Goal: Task Accomplishment & Management: Manage account settings

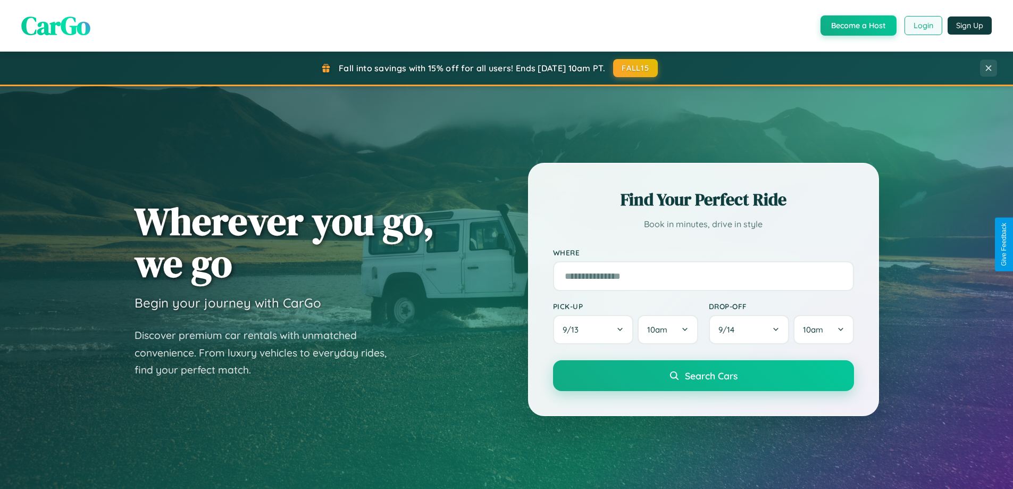
click at [923, 26] on button "Login" at bounding box center [924, 25] width 38 height 19
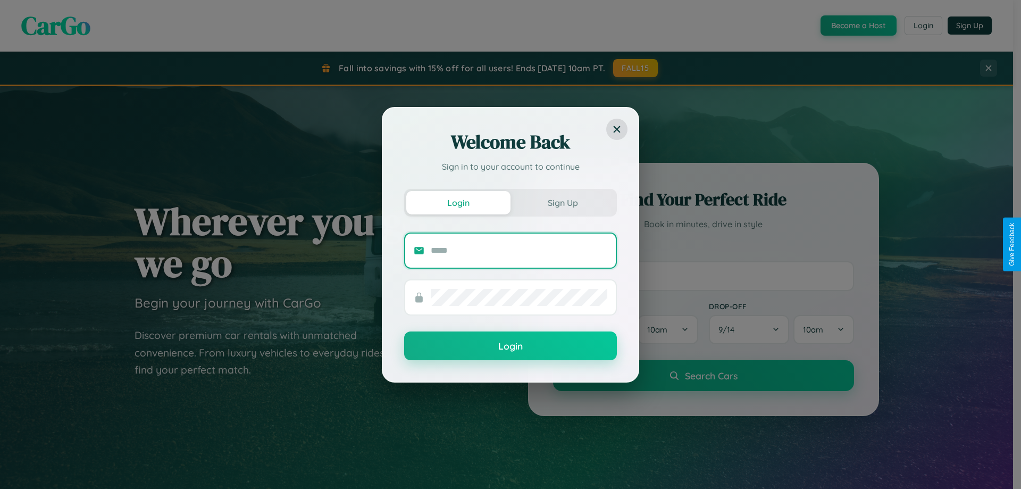
click at [519, 250] on input "text" at bounding box center [519, 250] width 177 height 17
type input "**********"
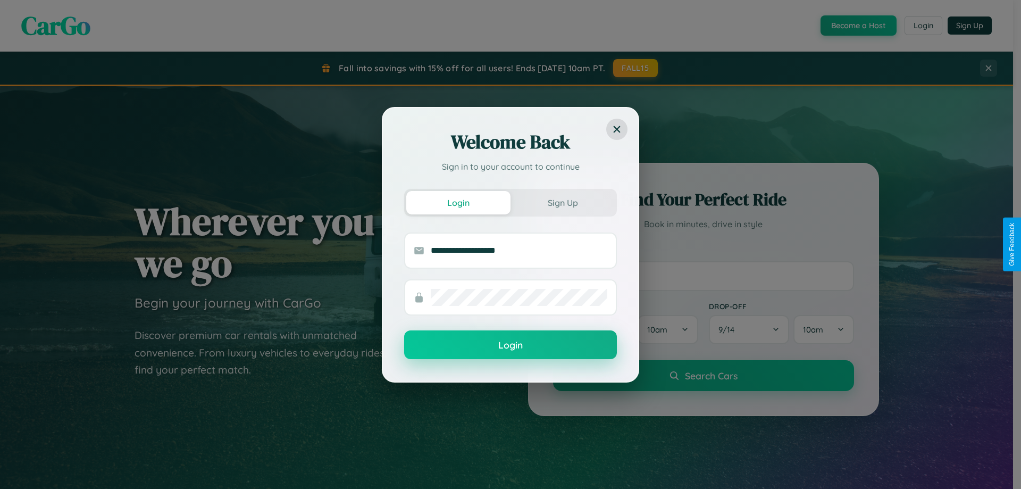
click at [511, 345] on button "Login" at bounding box center [510, 344] width 213 height 29
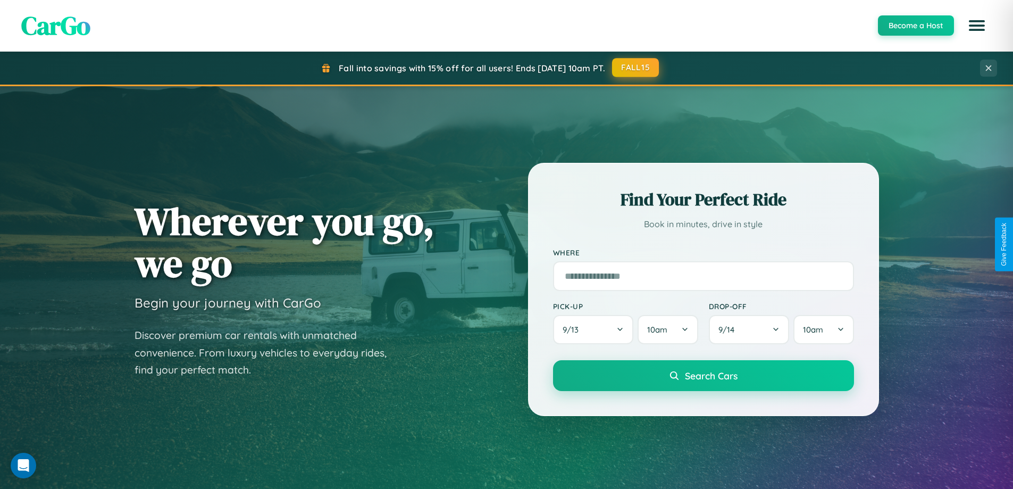
click at [636, 68] on button "FALL15" at bounding box center [635, 67] width 47 height 19
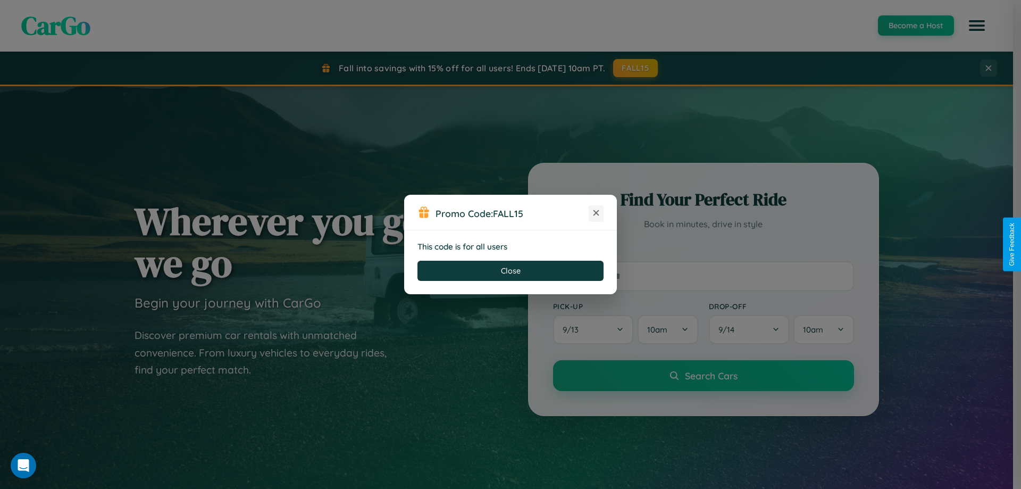
click at [596, 213] on icon at bounding box center [596, 212] width 11 height 11
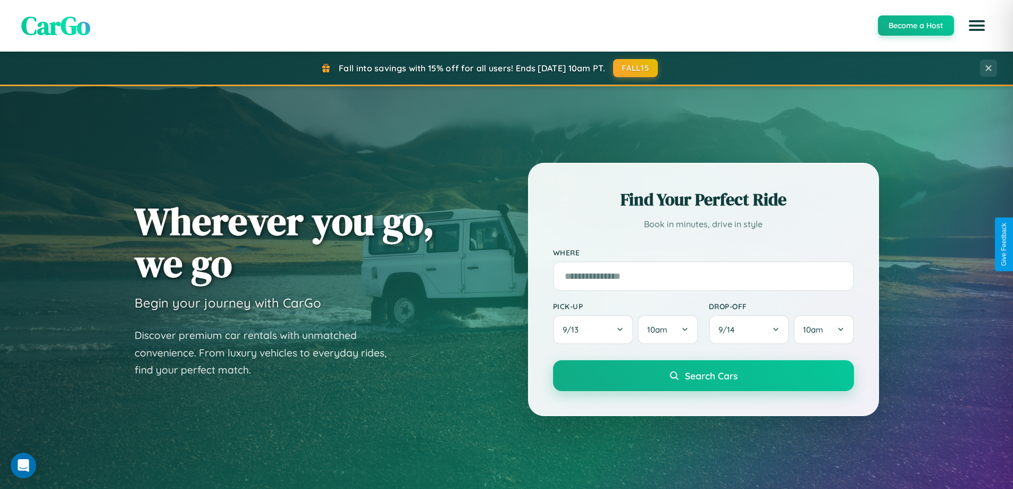
scroll to position [459, 0]
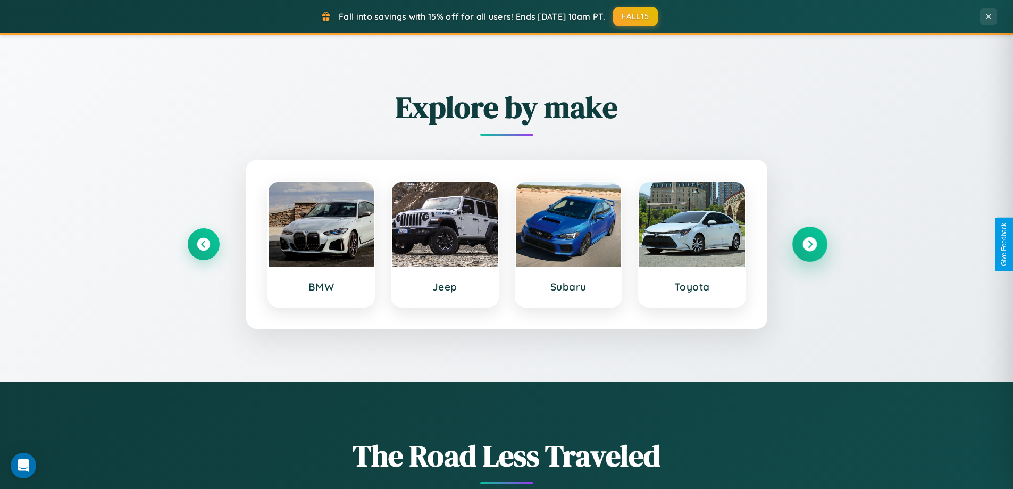
click at [810, 244] on icon at bounding box center [810, 244] width 14 height 14
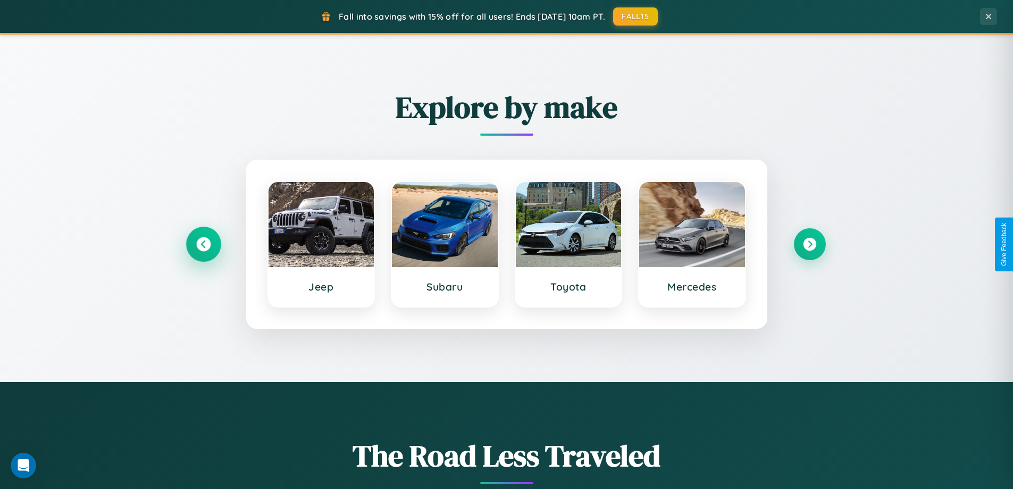
click at [203, 244] on icon at bounding box center [203, 244] width 14 height 14
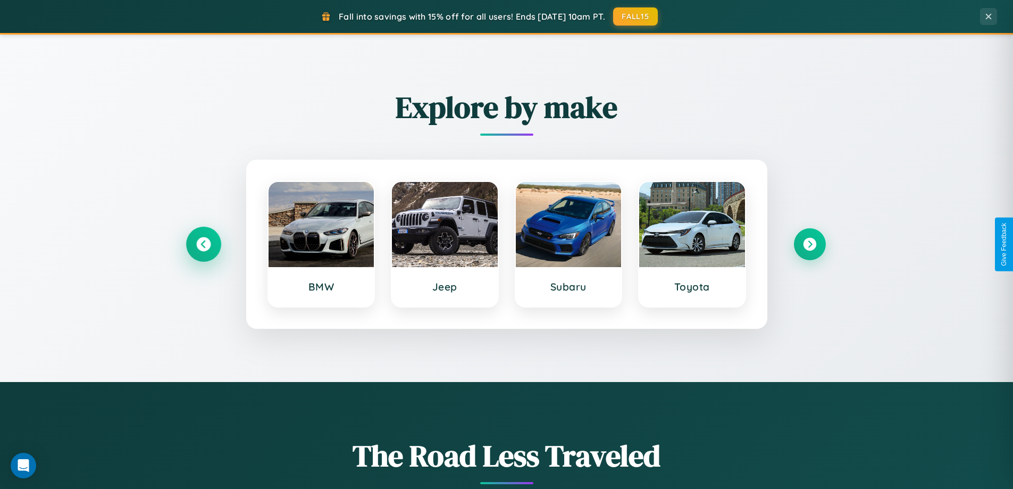
click at [203, 244] on icon at bounding box center [203, 244] width 14 height 14
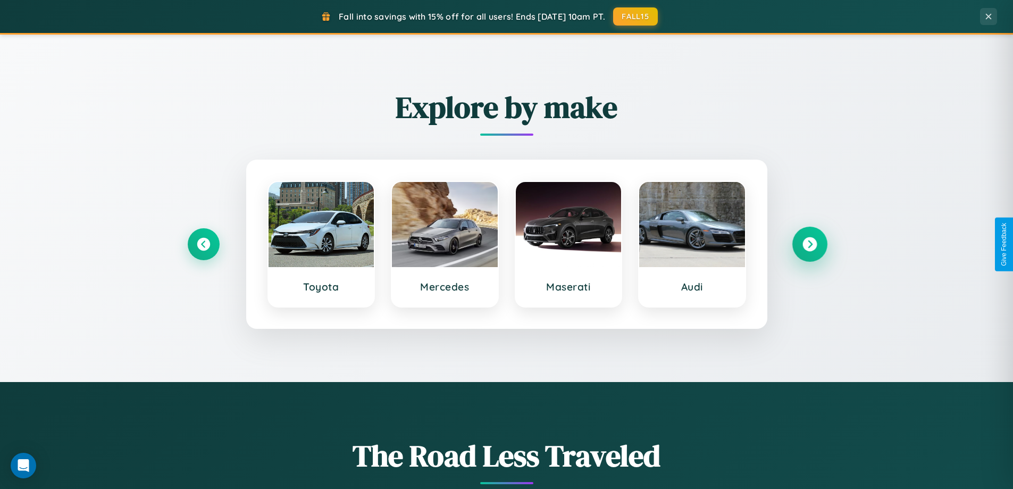
click at [810, 244] on icon at bounding box center [810, 244] width 14 height 14
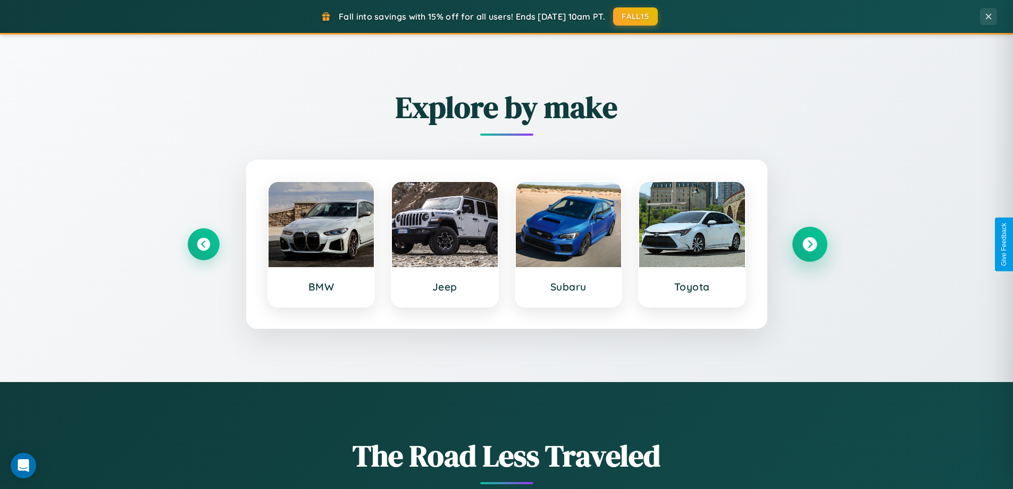
click at [810, 244] on icon at bounding box center [810, 244] width 14 height 14
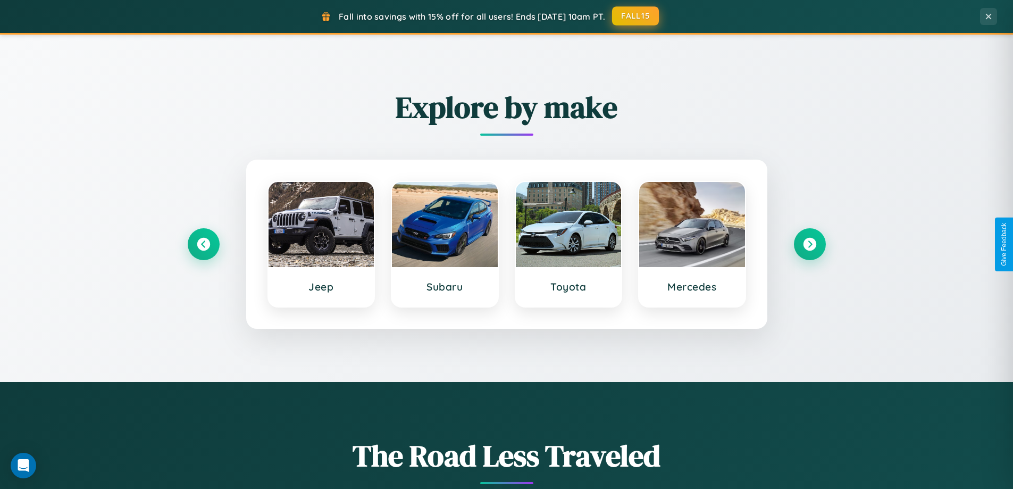
click at [636, 16] on button "FALL15" at bounding box center [635, 15] width 47 height 19
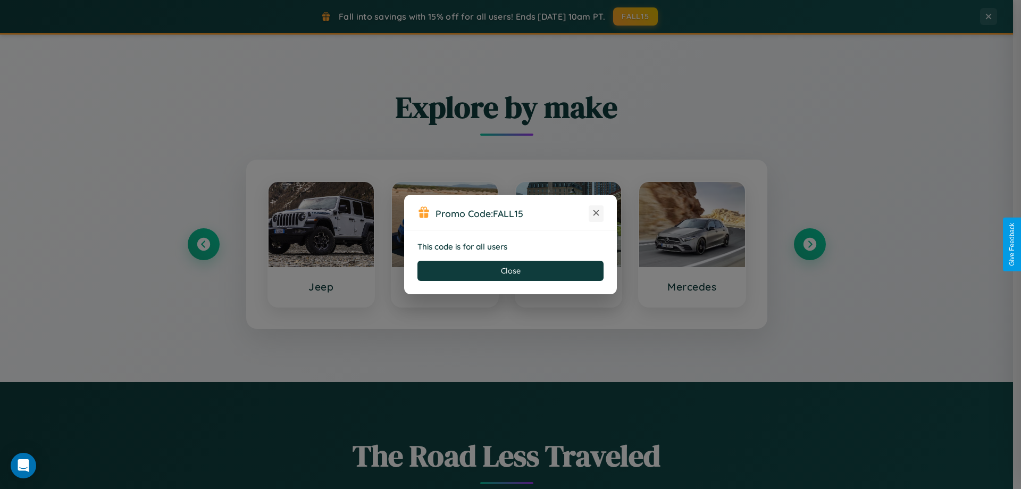
click at [596, 213] on icon at bounding box center [596, 212] width 11 height 11
